Goal: Task Accomplishment & Management: Use online tool/utility

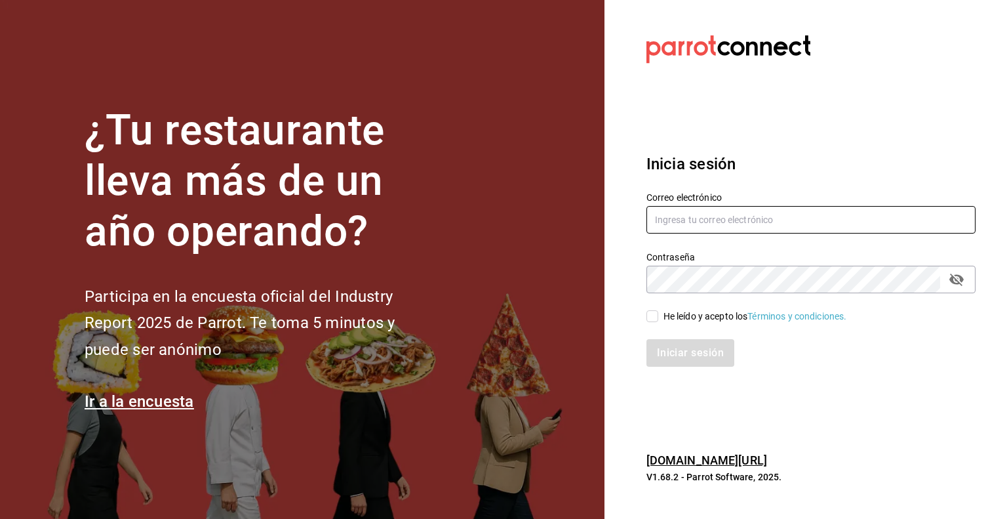
type input "[PERSON_NAME][EMAIL_ADDRESS][DOMAIN_NAME]"
click at [650, 314] on input "He leído y acepto los Términos y condiciones." at bounding box center [653, 316] width 12 height 12
checkbox input "true"
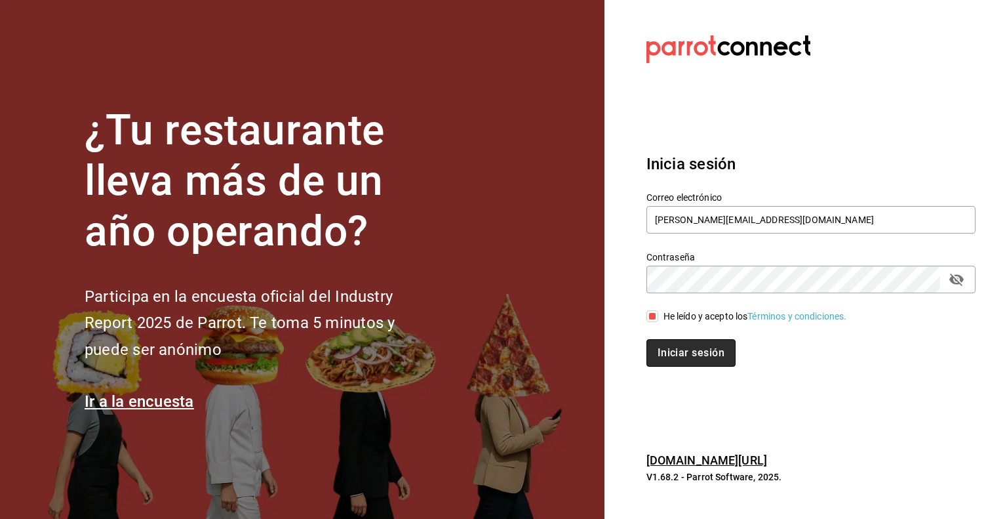
click at [679, 352] on button "Iniciar sesión" at bounding box center [691, 353] width 89 height 28
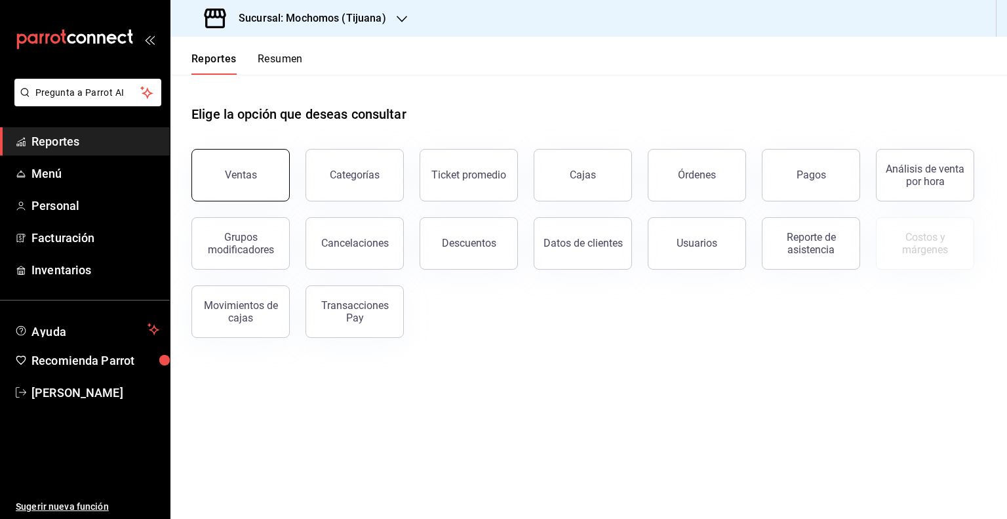
click at [223, 196] on button "Ventas" at bounding box center [240, 175] width 98 height 52
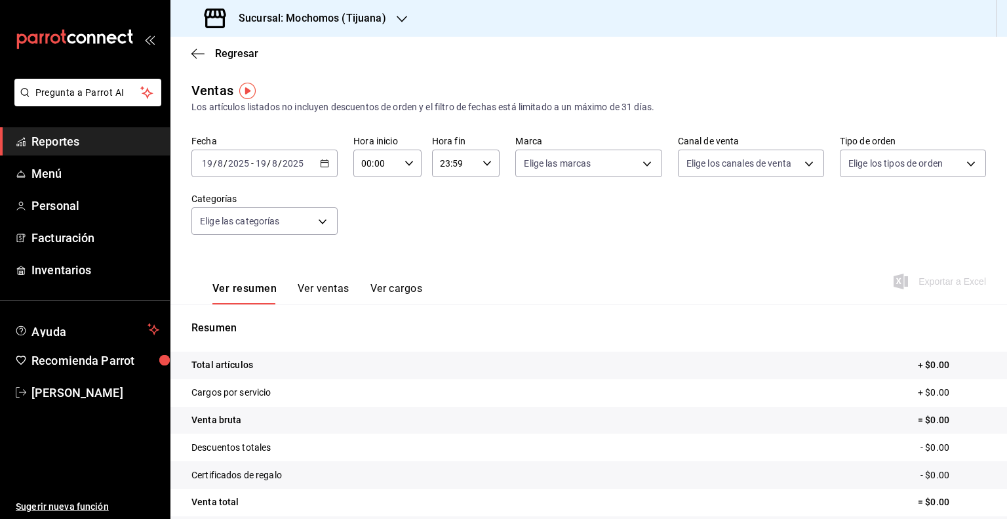
click at [321, 161] on \(Stroke\) "button" at bounding box center [325, 163] width 8 height 7
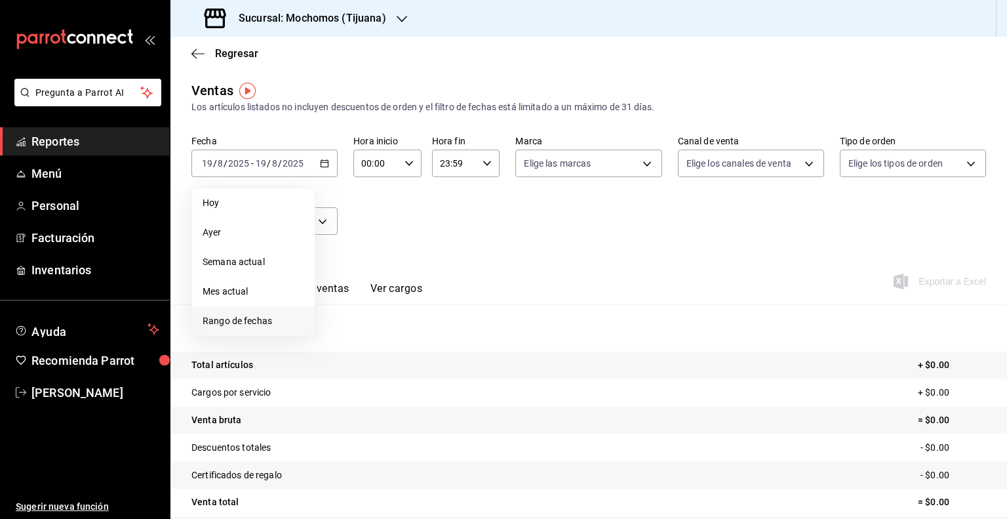
click at [242, 327] on span "Rango de fechas" at bounding box center [254, 321] width 102 height 14
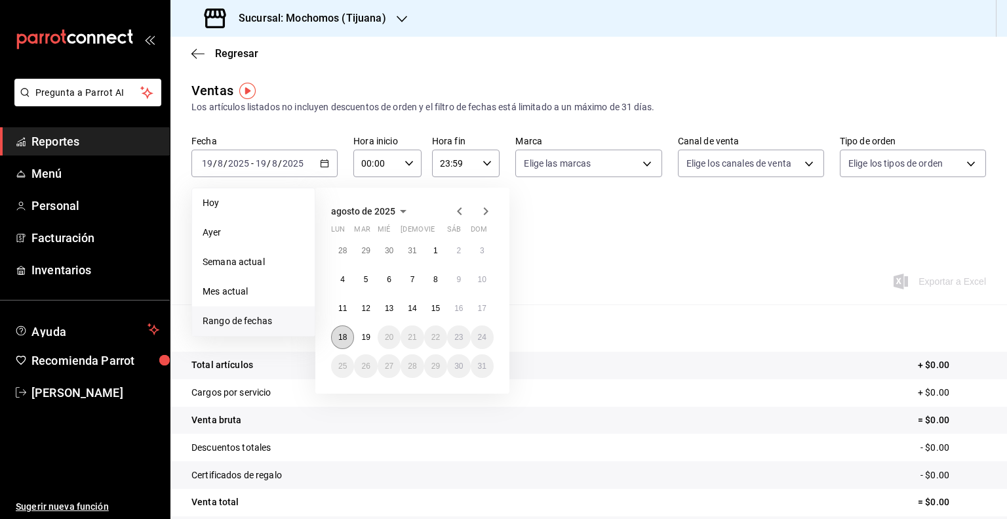
click at [346, 340] on abbr "18" at bounding box center [342, 336] width 9 height 9
click at [373, 340] on button "19" at bounding box center [365, 337] width 23 height 24
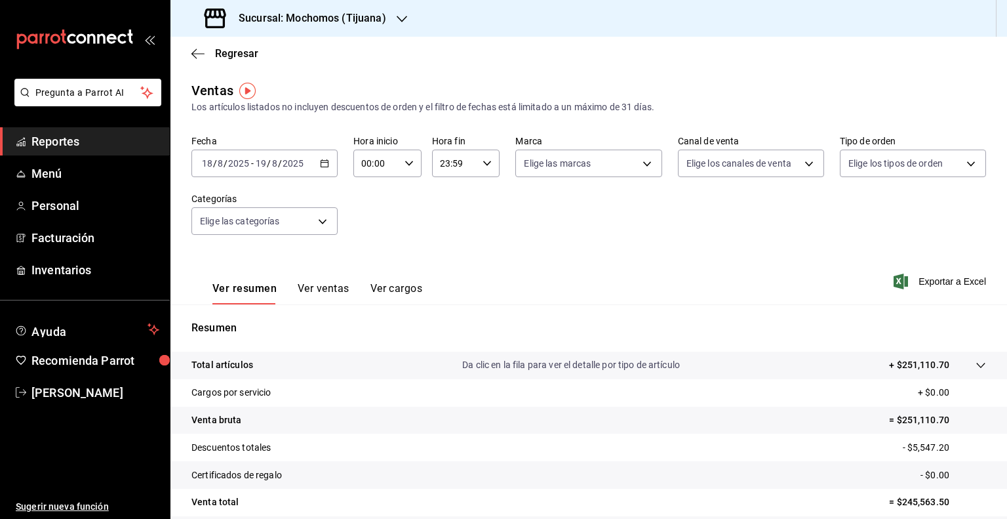
click at [409, 165] on icon "button" at bounding box center [409, 163] width 9 height 9
click at [370, 262] on span "05" at bounding box center [368, 259] width 12 height 10
type input "05:00"
click at [483, 165] on div at bounding box center [503, 259] width 1007 height 519
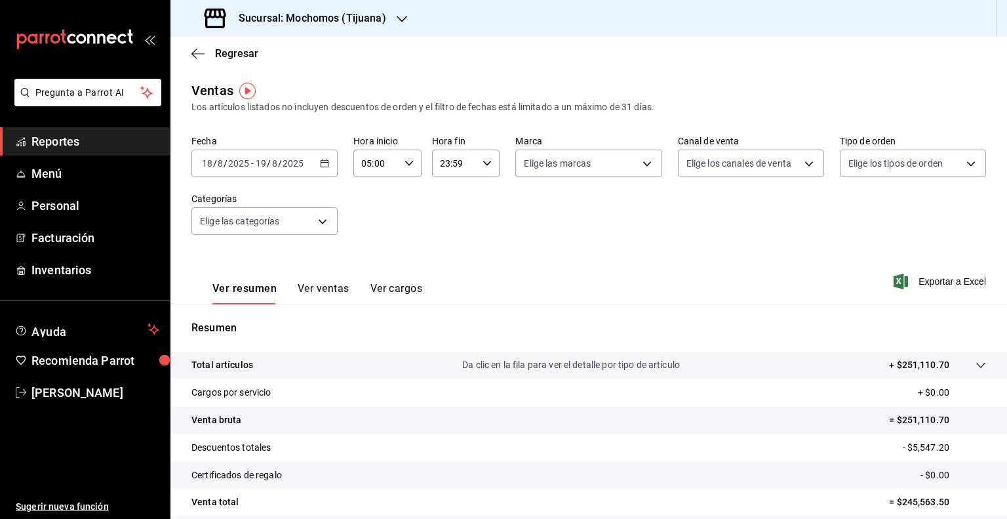
click at [483, 165] on icon "button" at bounding box center [487, 163] width 9 height 9
click at [446, 235] on span "05" at bounding box center [445, 231] width 12 height 10
click at [493, 197] on div "00" at bounding box center [478, 196] width 33 height 31
click at [489, 197] on button "00" at bounding box center [479, 197] width 28 height 26
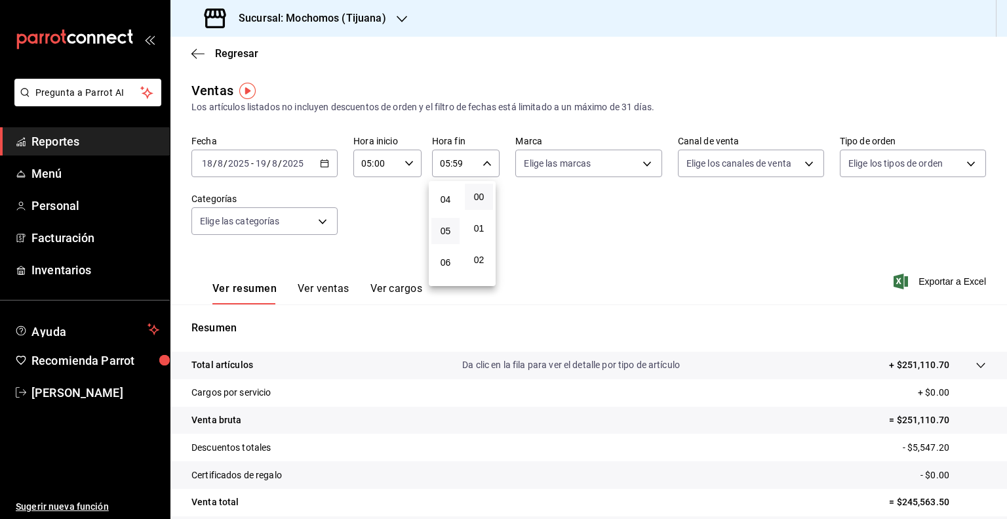
type input "05:00"
click at [644, 169] on div at bounding box center [503, 259] width 1007 height 519
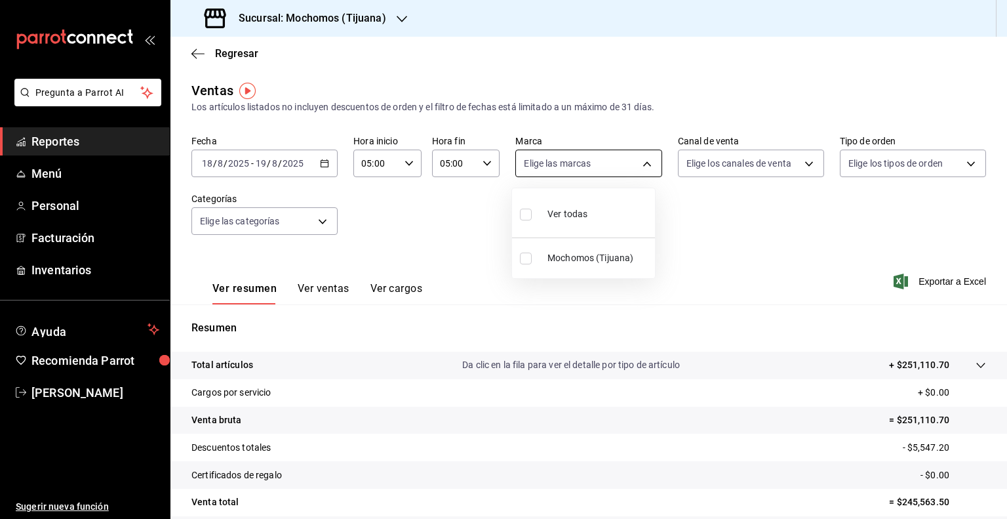
click at [644, 167] on body "Pregunta a Parrot AI Reportes Menú Personal Facturación Inventarios Ayuda Recom…" at bounding box center [503, 259] width 1007 height 519
click at [602, 206] on li "Ver todas" at bounding box center [583, 212] width 143 height 39
type input "c300ab0f-4e96-434a-ab79-9fec8b673c9f"
checkbox input "true"
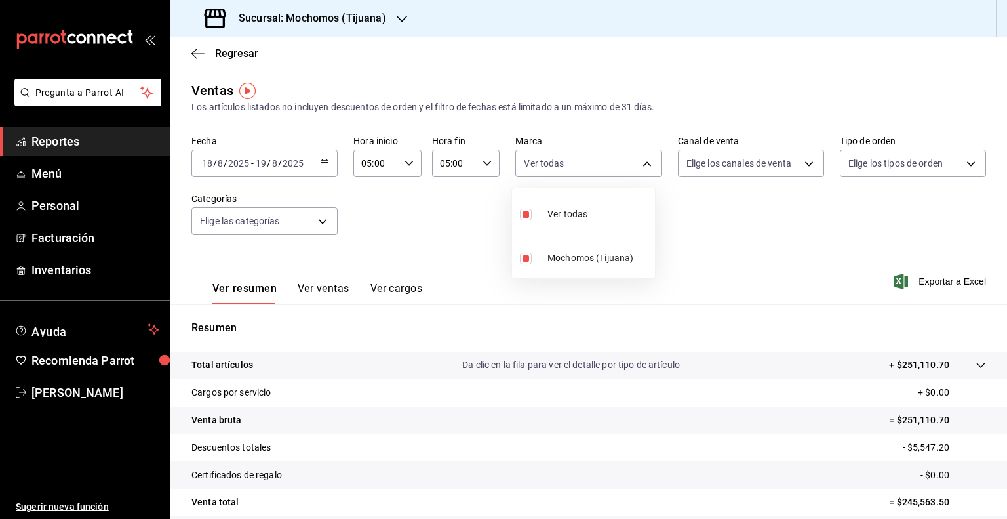
click at [794, 165] on div at bounding box center [503, 259] width 1007 height 519
click at [794, 165] on body "Pregunta a Parrot AI Reportes Menú Personal Facturación Inventarios Ayuda Recom…" at bounding box center [503, 259] width 1007 height 519
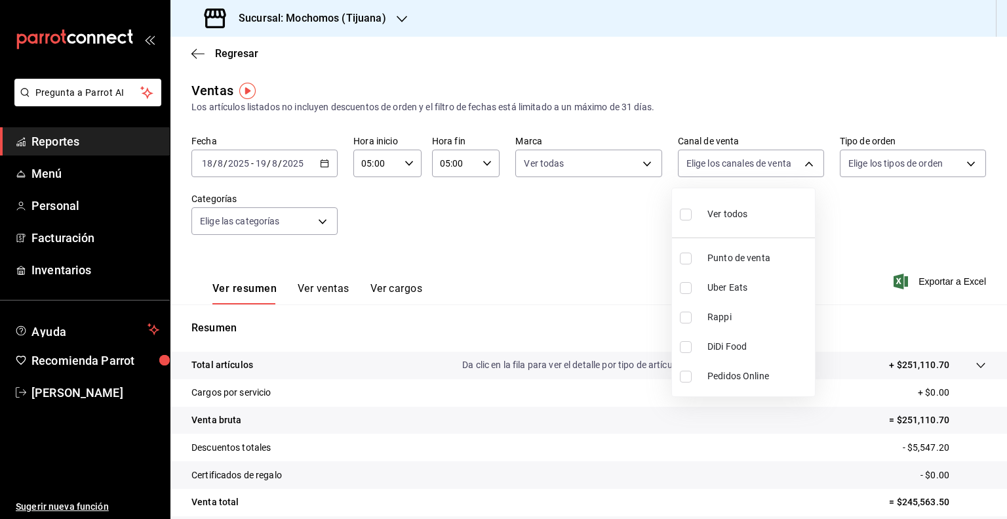
click at [740, 214] on span "Ver todos" at bounding box center [728, 214] width 40 height 14
type input "PARROT,UBER_EATS,RAPPI,DIDI_FOOD,ONLINE"
checkbox input "true"
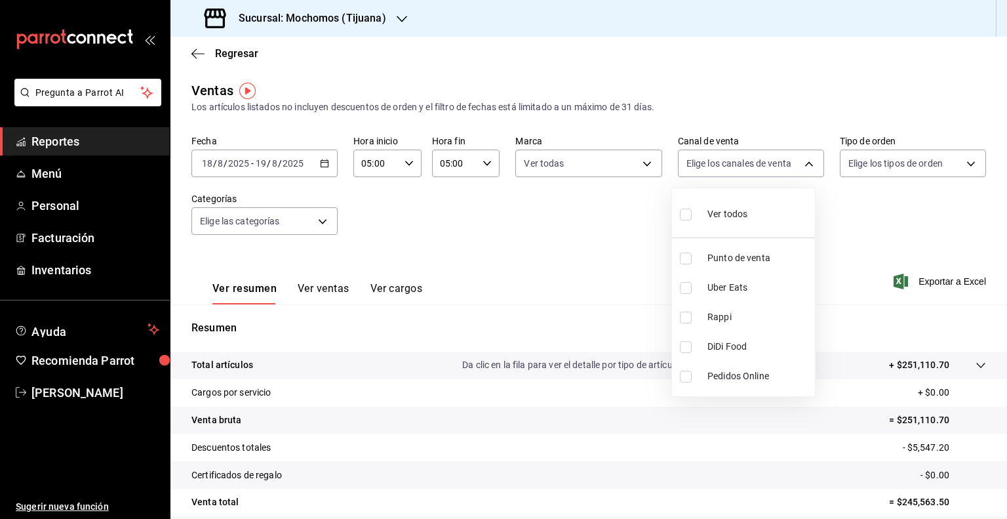
checkbox input "true"
click at [966, 159] on div at bounding box center [503, 259] width 1007 height 519
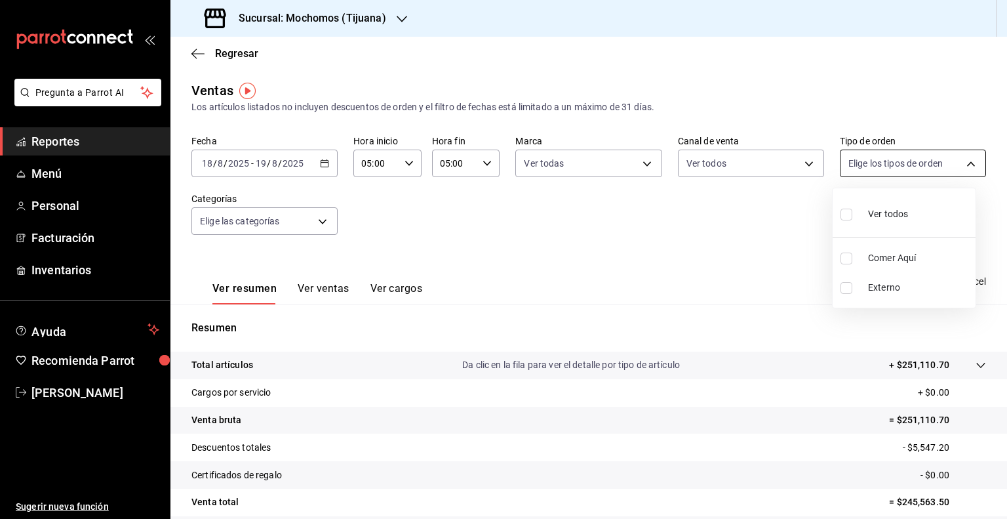
click at [963, 160] on body "Pregunta a Parrot AI Reportes Menú Personal Facturación Inventarios Ayuda Recom…" at bounding box center [503, 259] width 1007 height 519
click at [897, 216] on span "Ver todos" at bounding box center [888, 214] width 40 height 14
type input "59fdec9d-7e45-44f1-b527-5416629fe4e9,EXTERNAL"
checkbox input "true"
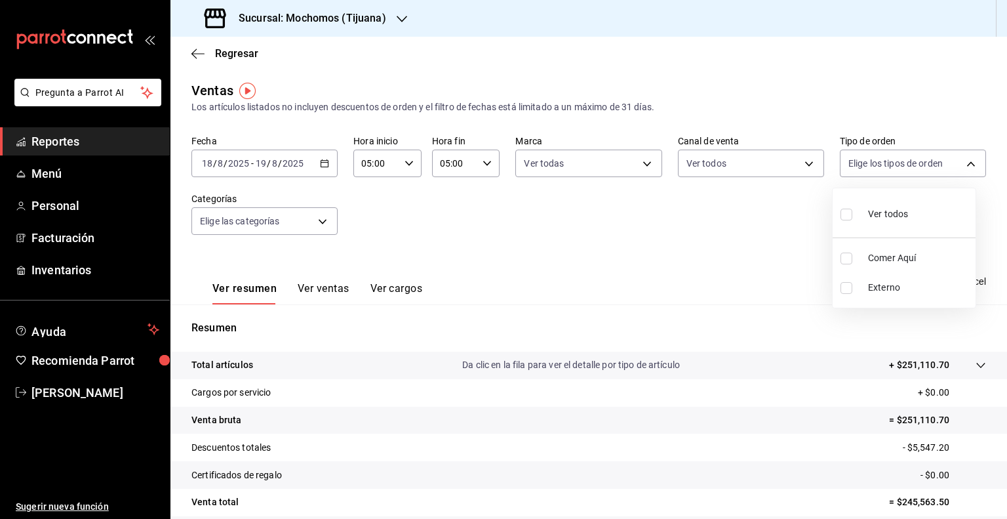
checkbox input "true"
click at [669, 244] on div at bounding box center [503, 259] width 1007 height 519
click at [942, 279] on span "Exportar a Excel" at bounding box center [941, 281] width 90 height 16
